Goal: Check status: Check status

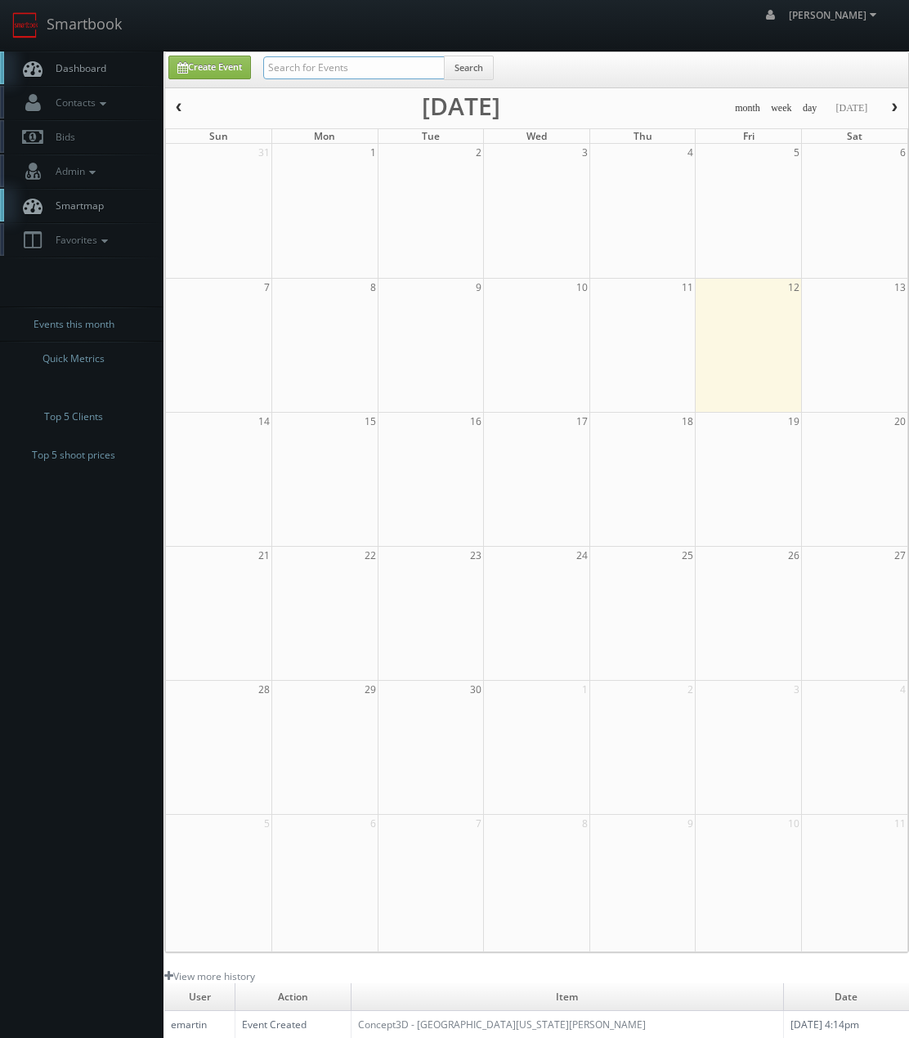
click at [292, 68] on input "text" at bounding box center [353, 67] width 181 height 23
type input "lordae"
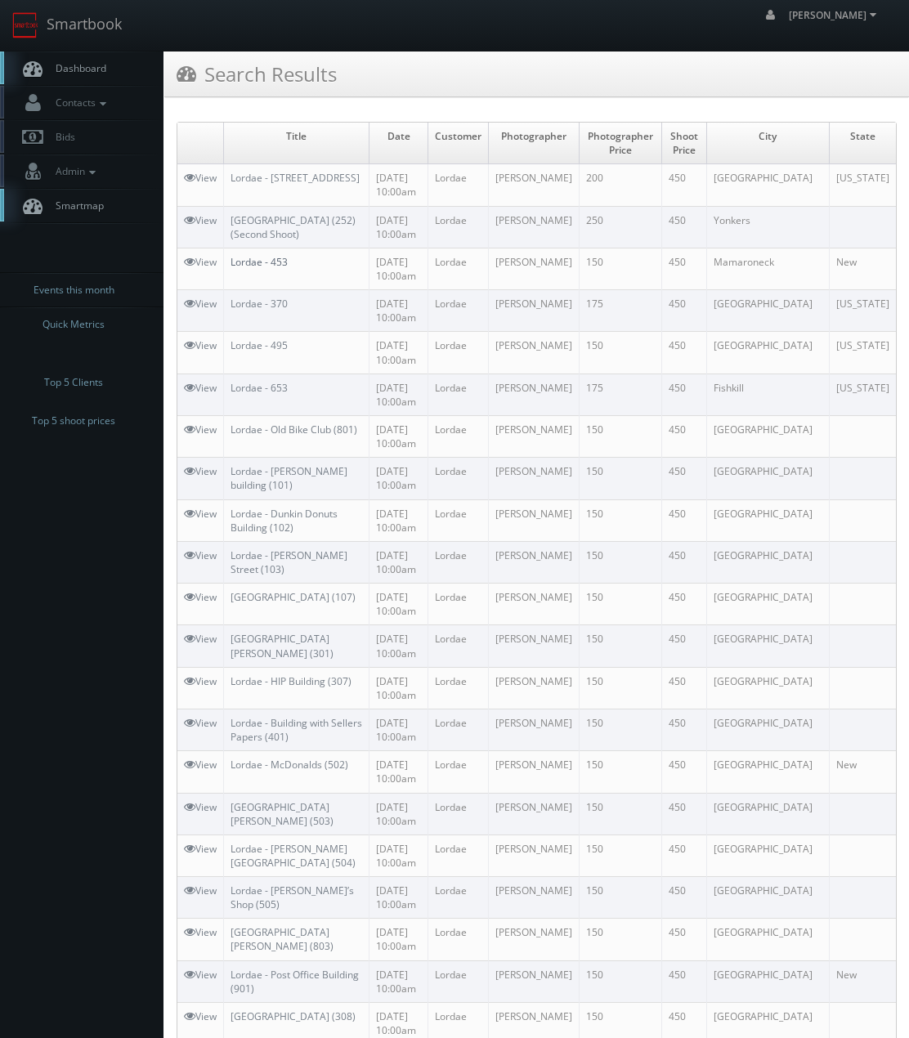
click at [250, 261] on link "Lordae - 453" at bounding box center [259, 262] width 57 height 14
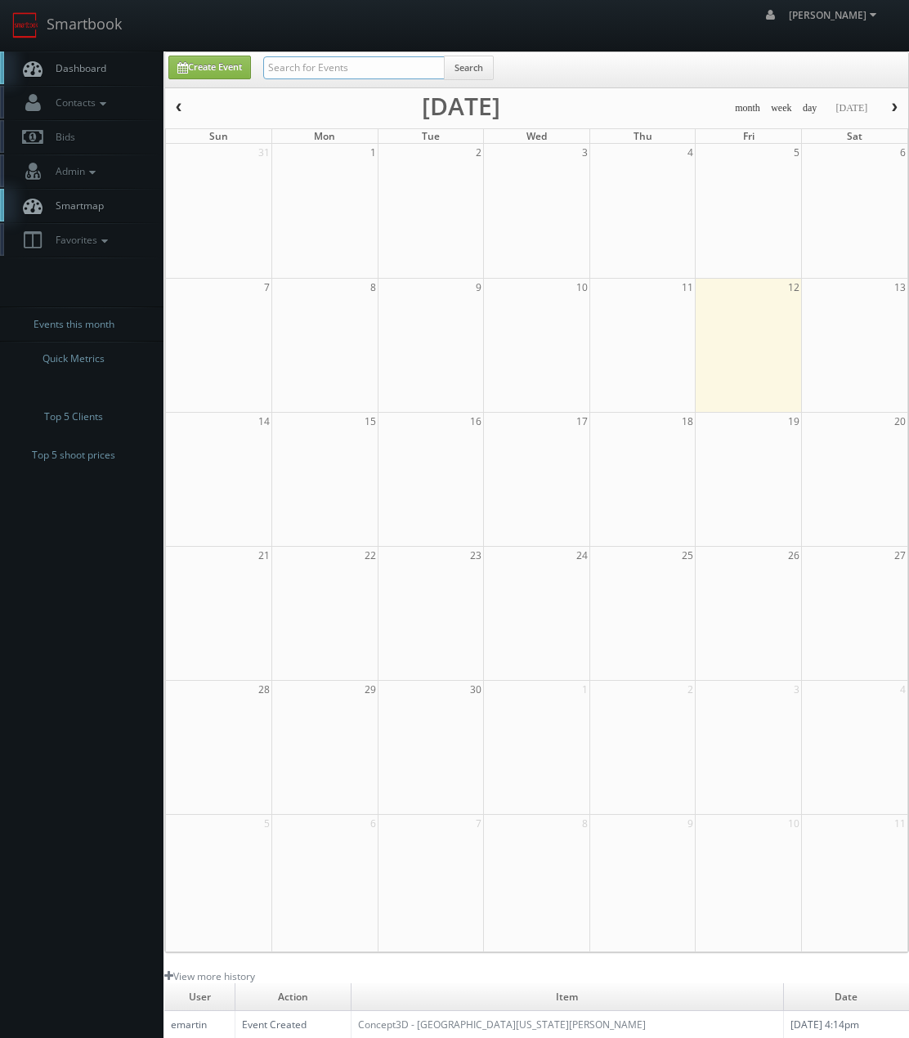
click at [329, 69] on input "text" at bounding box center [353, 67] width 181 height 23
type input "lordae"
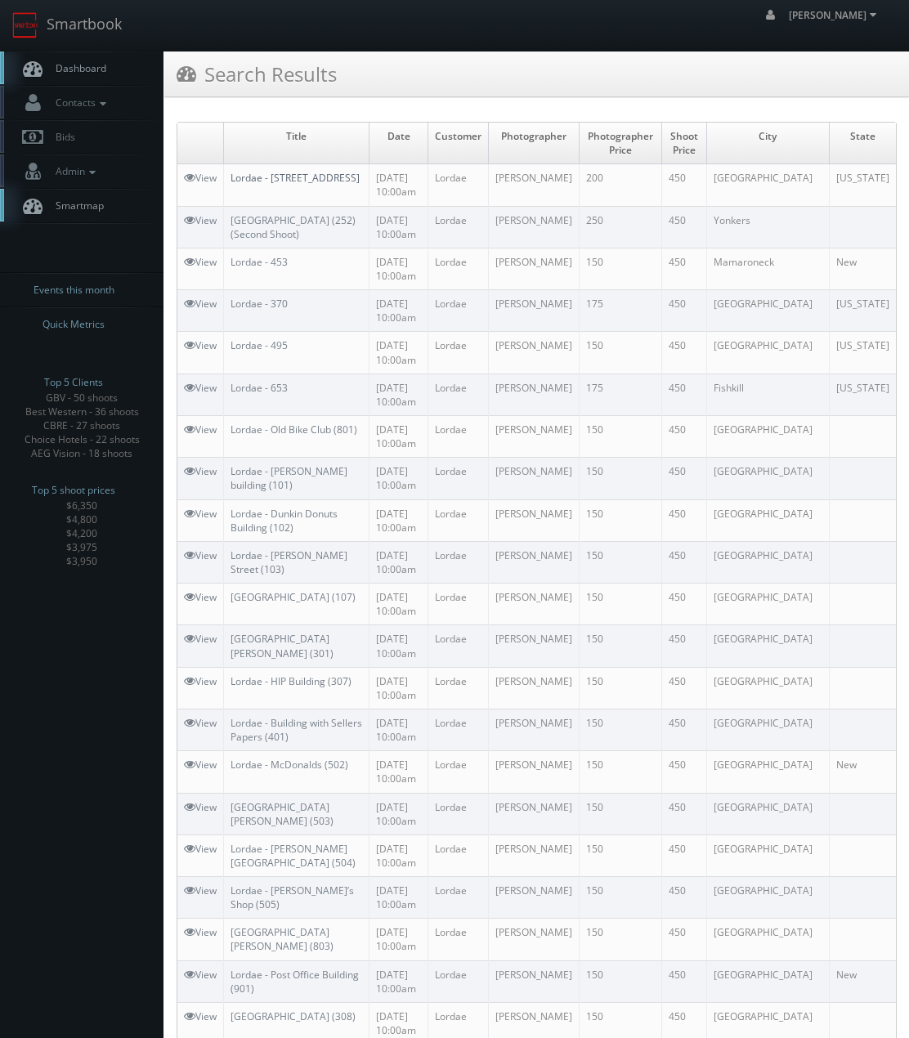
click at [307, 177] on link "Lordae - [STREET_ADDRESS]" at bounding box center [295, 178] width 129 height 14
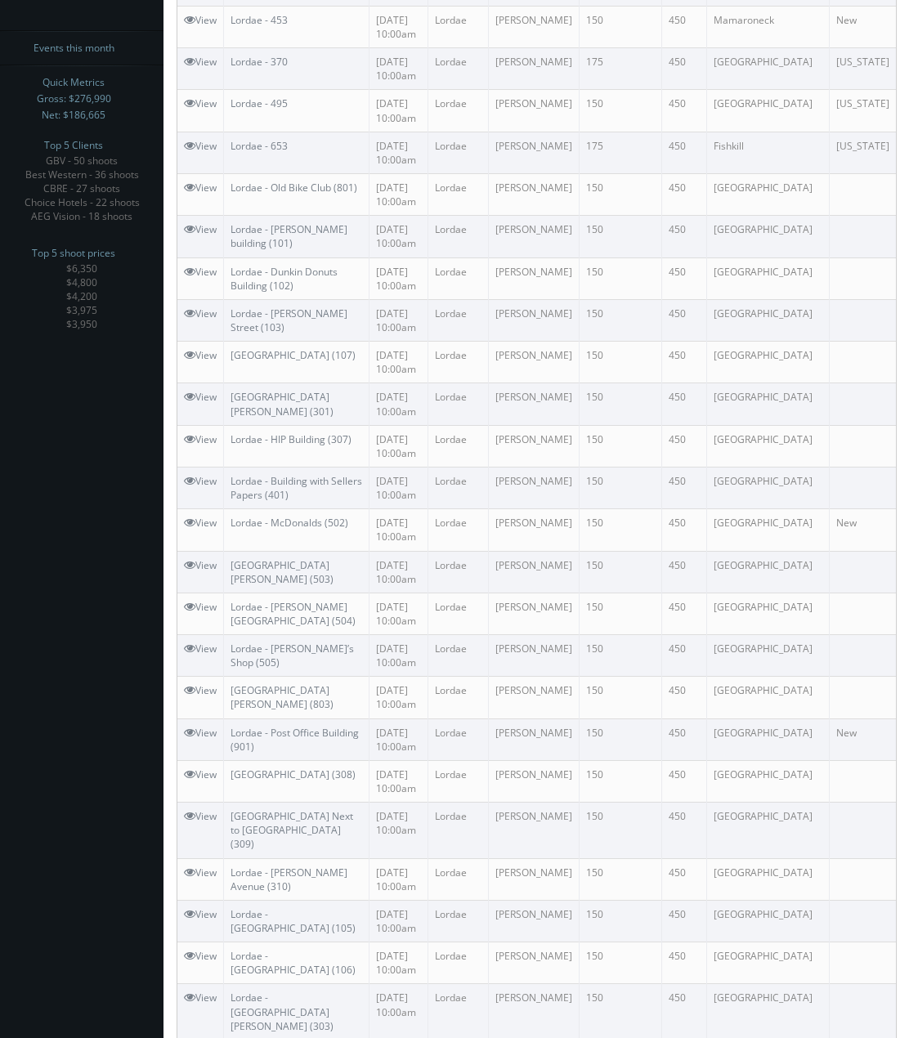
scroll to position [500, 0]
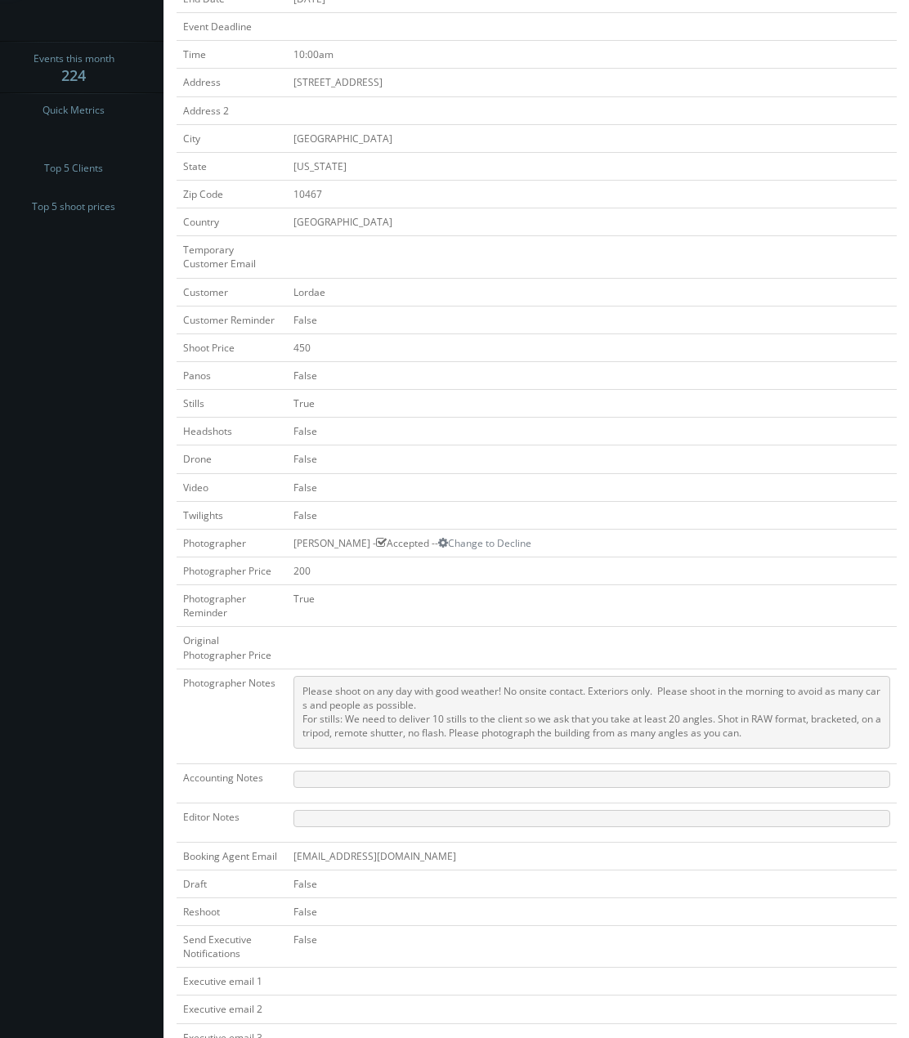
scroll to position [245, 0]
